Goal: Transaction & Acquisition: Purchase product/service

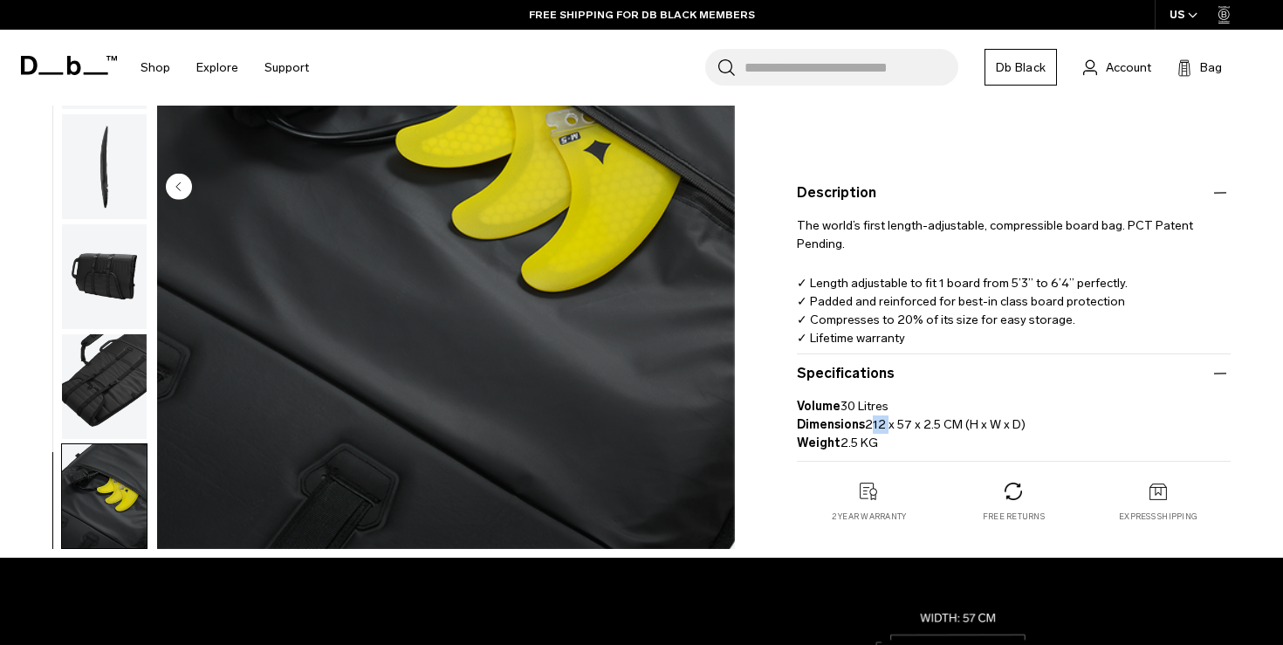
scroll to position [405, 0]
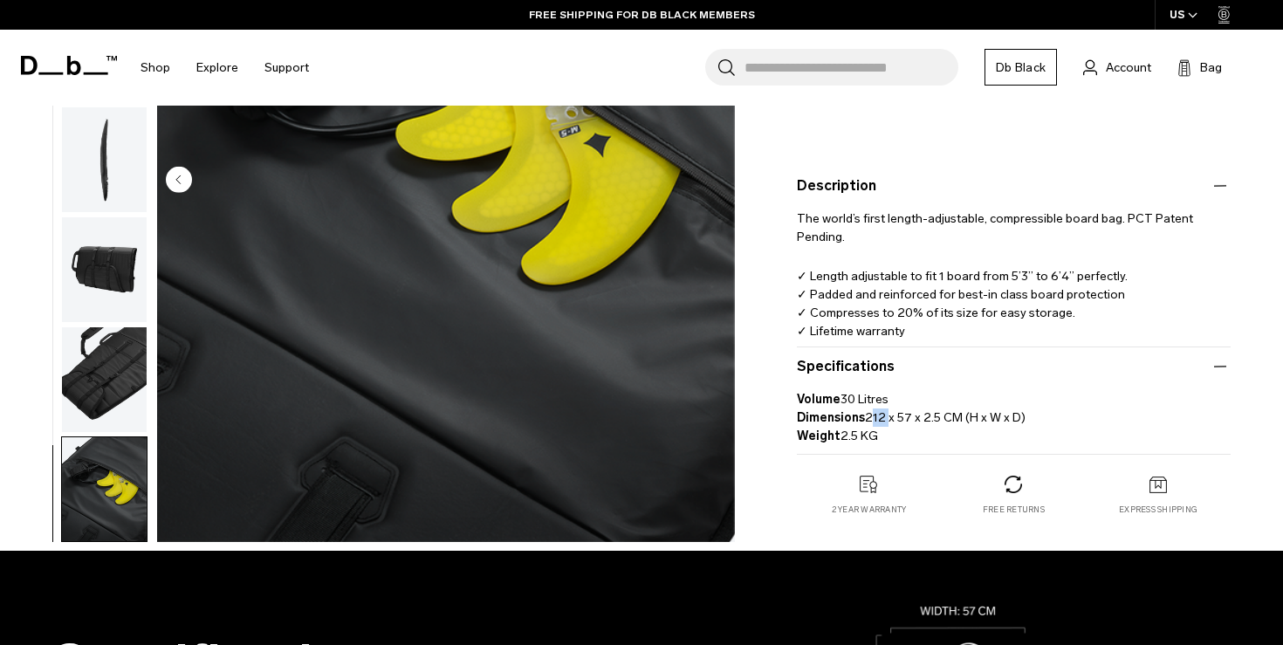
click at [113, 382] on img "button" at bounding box center [104, 379] width 85 height 105
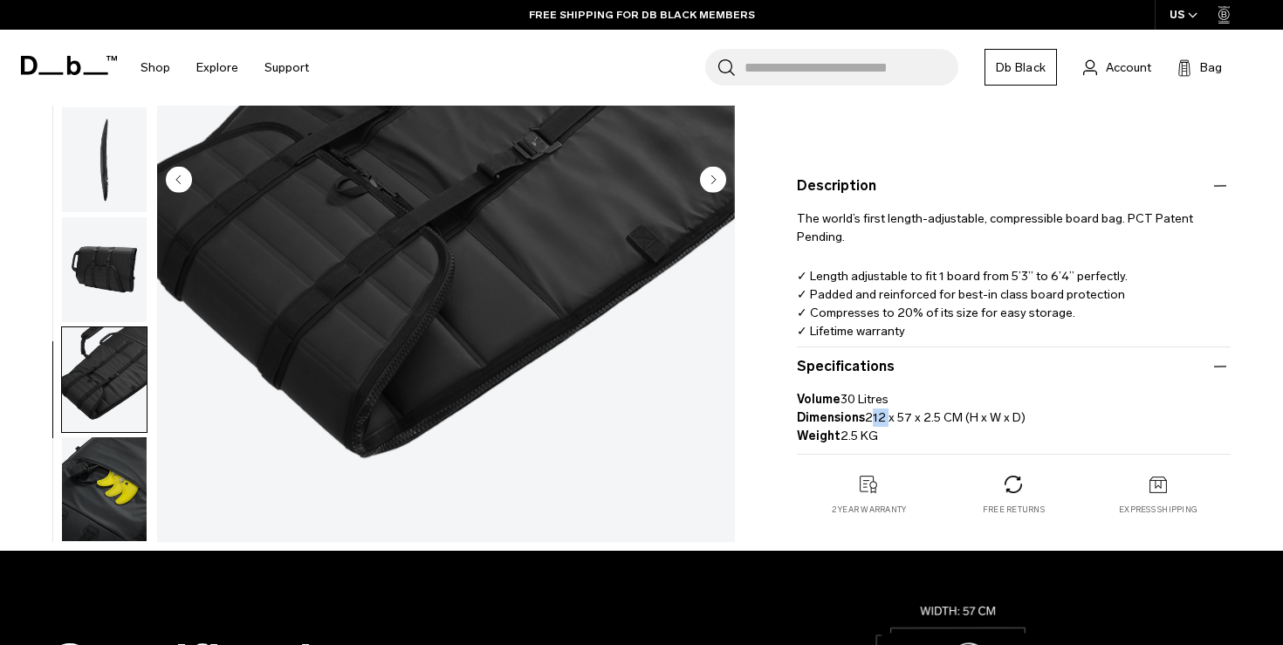
scroll to position [0, 0]
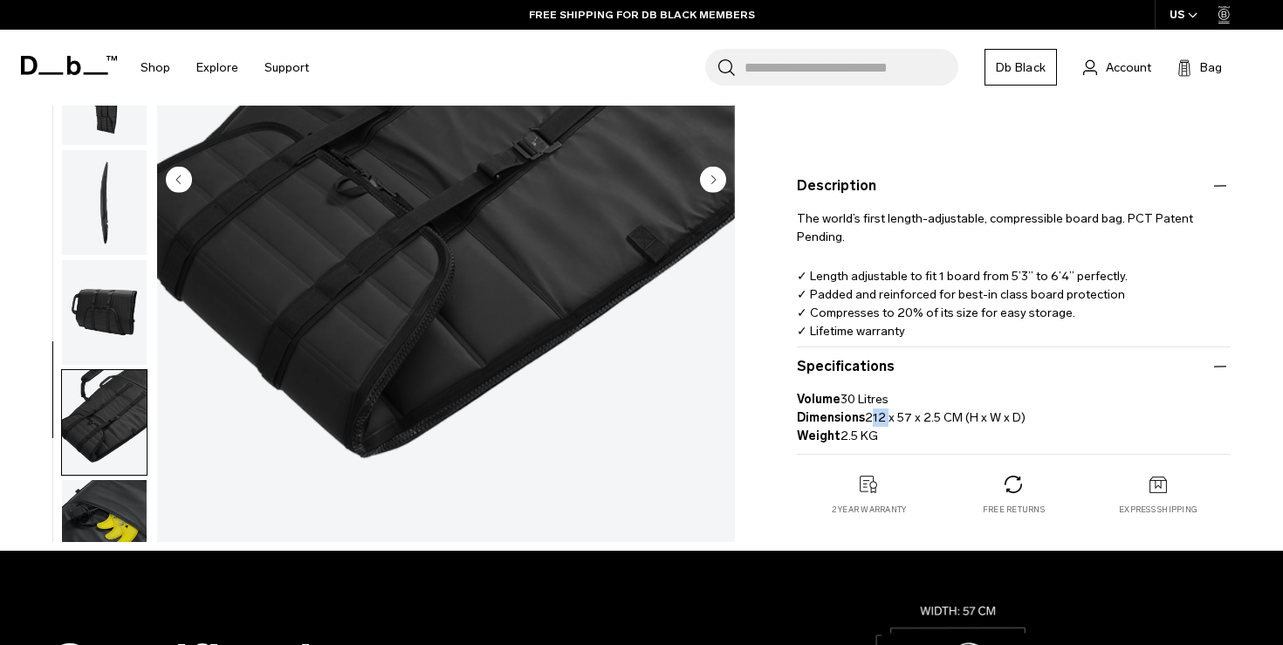
click at [115, 328] on img "button" at bounding box center [104, 312] width 85 height 105
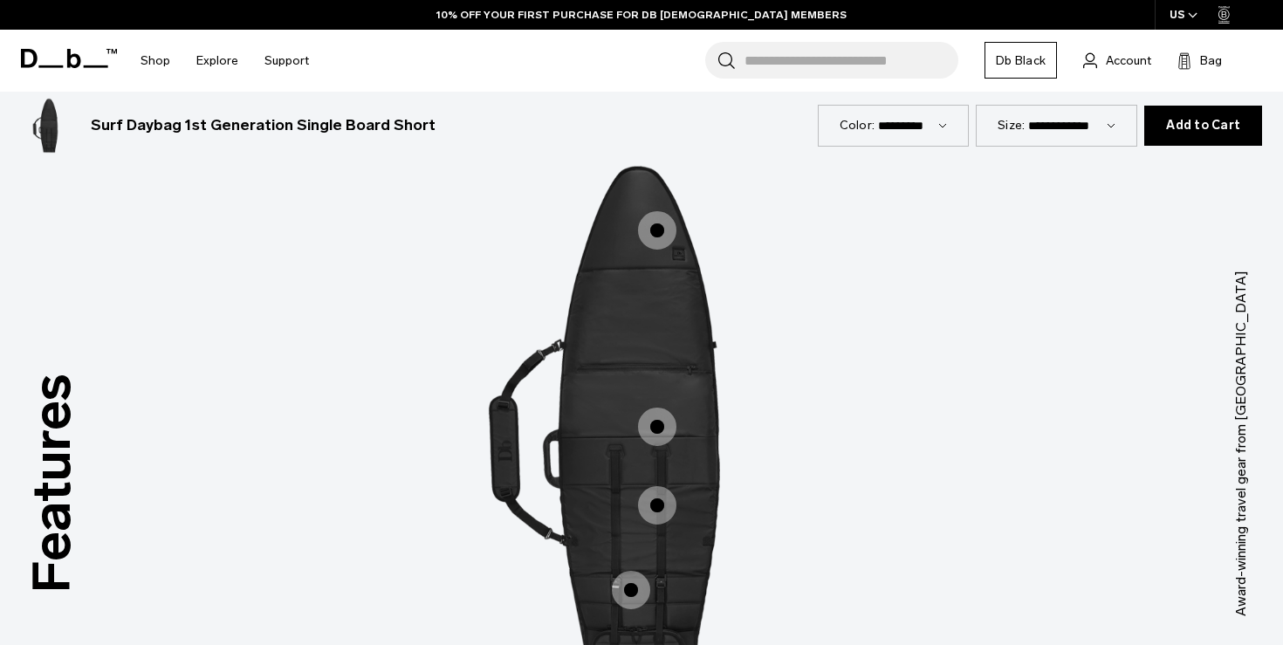
scroll to position [1580, 0]
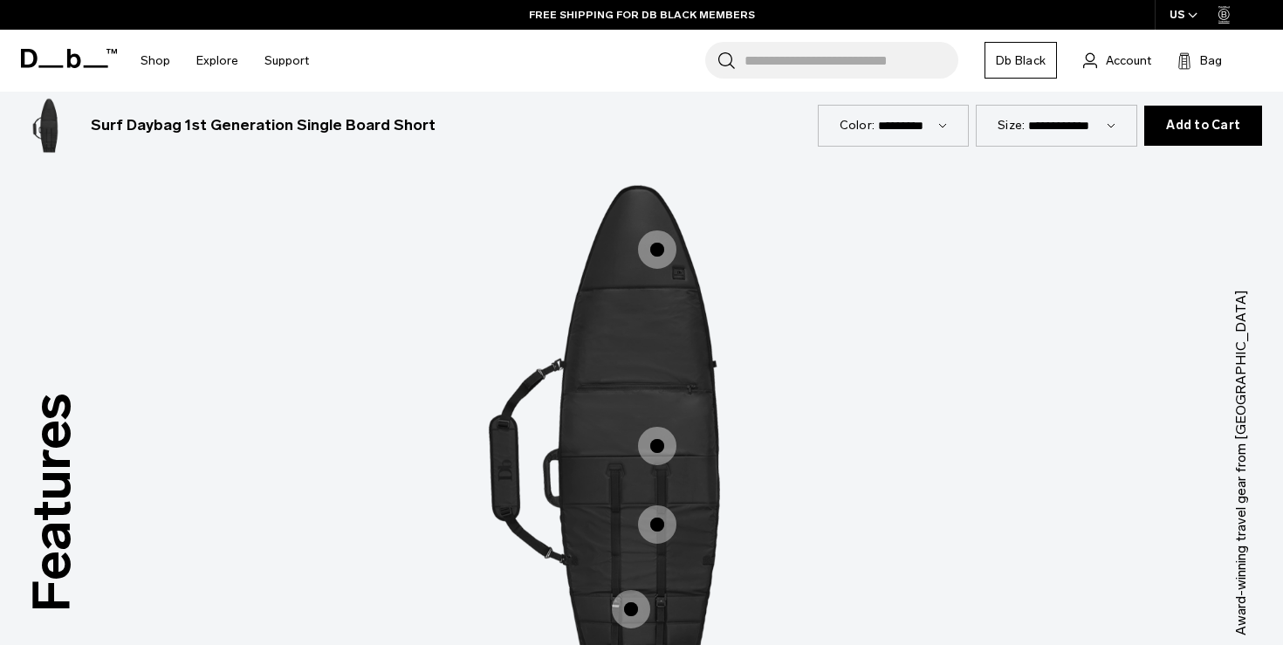
click at [655, 252] on span "1 / 3" at bounding box center [657, 249] width 38 height 38
